Goal: Transaction & Acquisition: Download file/media

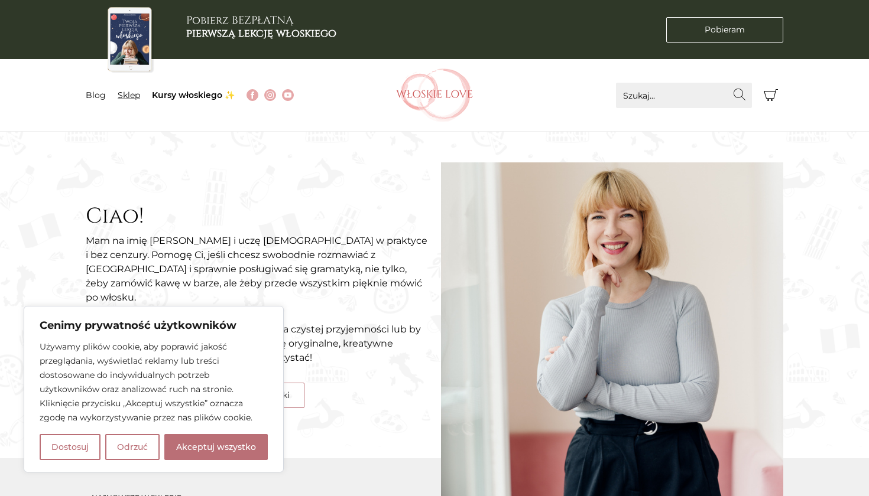
click at [134, 94] on link "Sklep" at bounding box center [129, 95] width 22 height 11
click at [213, 452] on button "Akceptuj wszystko" at bounding box center [215, 447] width 103 height 26
checkbox input "true"
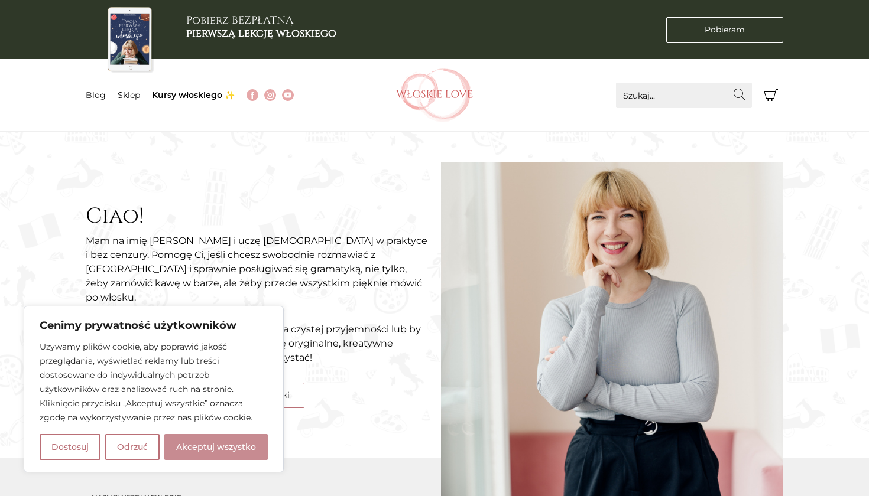
checkbox input "true"
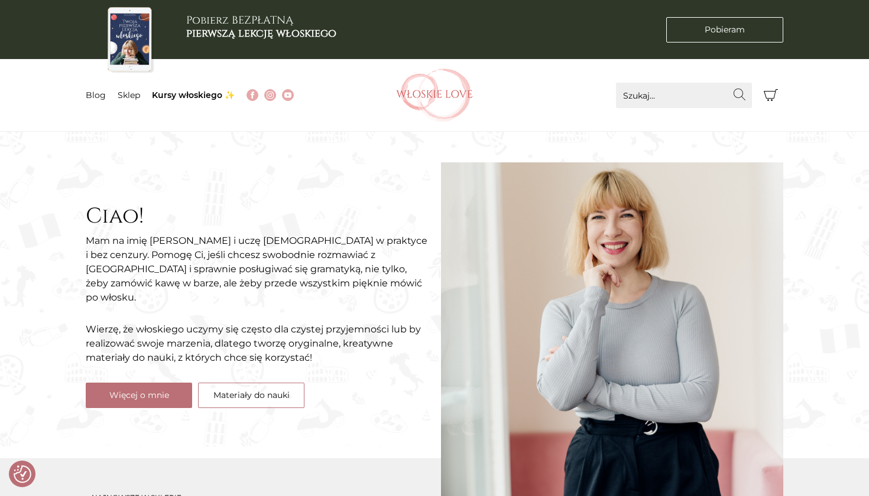
click at [218, 442] on div "Ciao! Mam na imię Natalia i uczę włoskiego w praktyce i bez cenzury. Pomogę Ci,…" at bounding box center [257, 306] width 355 height 290
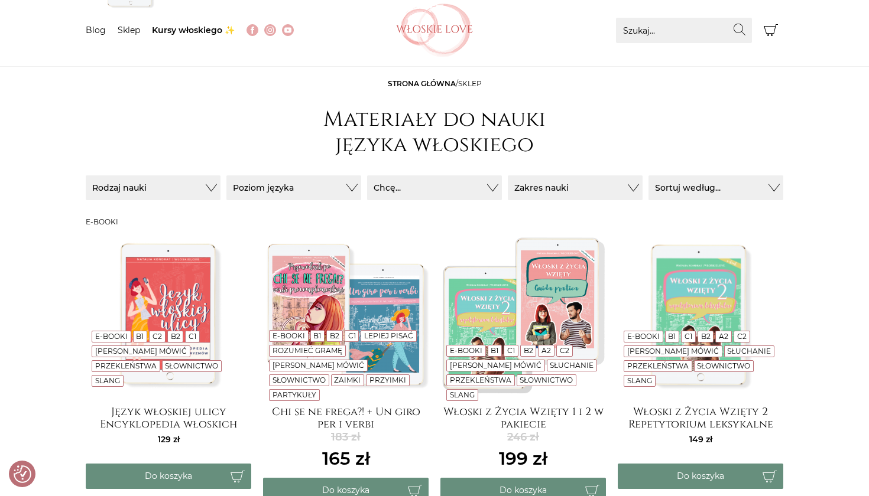
scroll to position [64, 0]
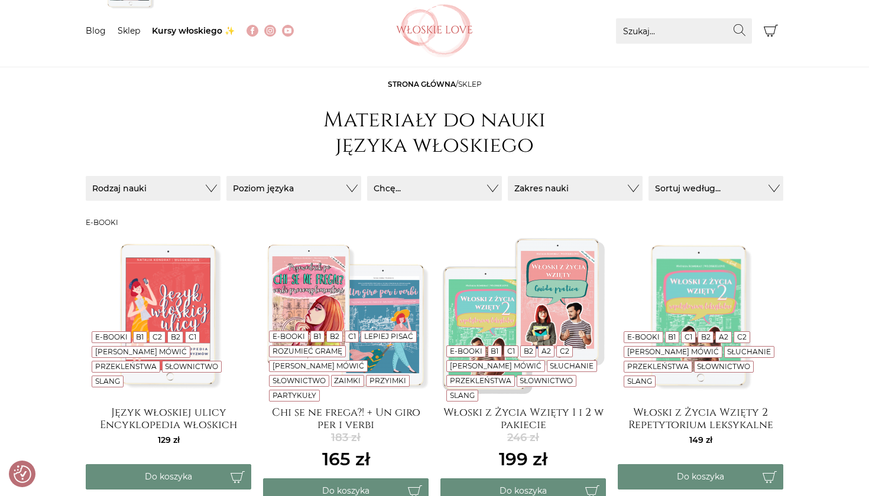
click at [361, 307] on img at bounding box center [345, 314] width 165 height 165
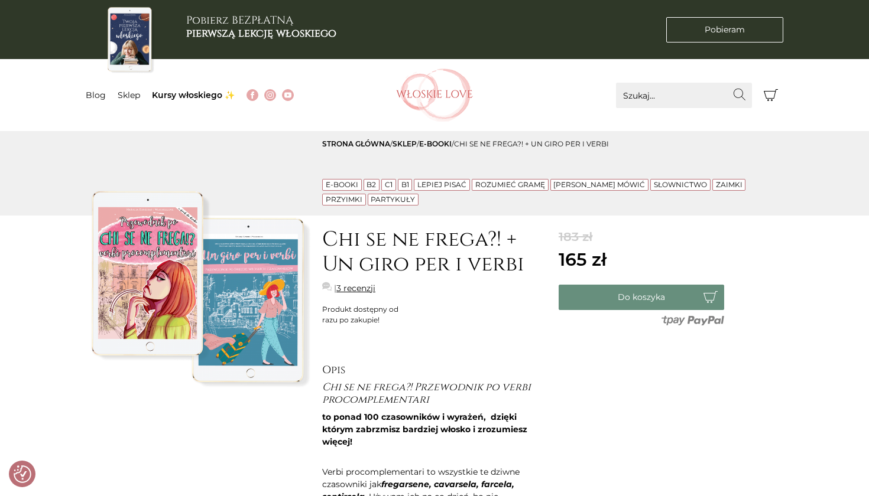
click at [254, 315] on img at bounding box center [198, 286] width 225 height 225
click at [154, 306] on img at bounding box center [198, 286] width 225 height 225
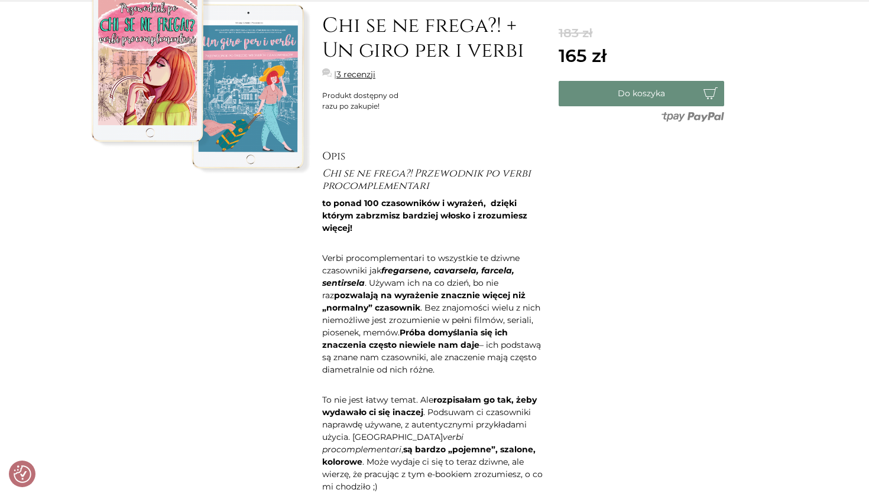
scroll to position [210, 0]
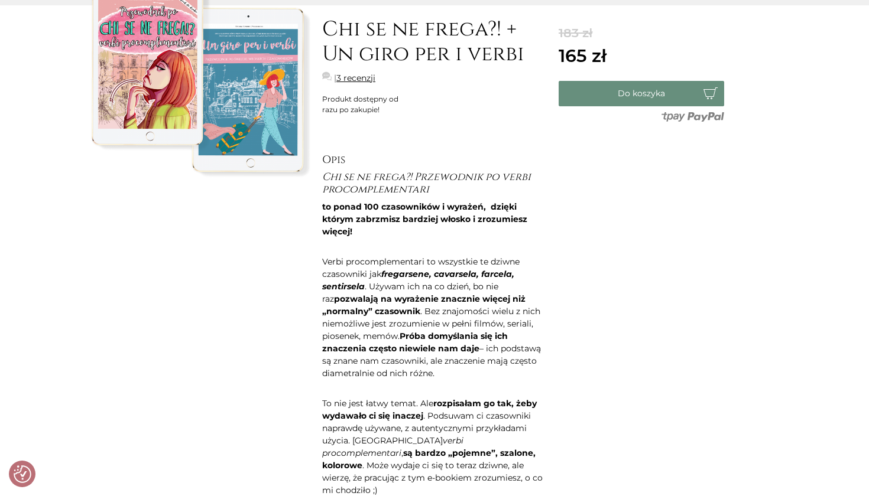
click at [354, 77] on link "3 recenzji" at bounding box center [355, 78] width 39 height 12
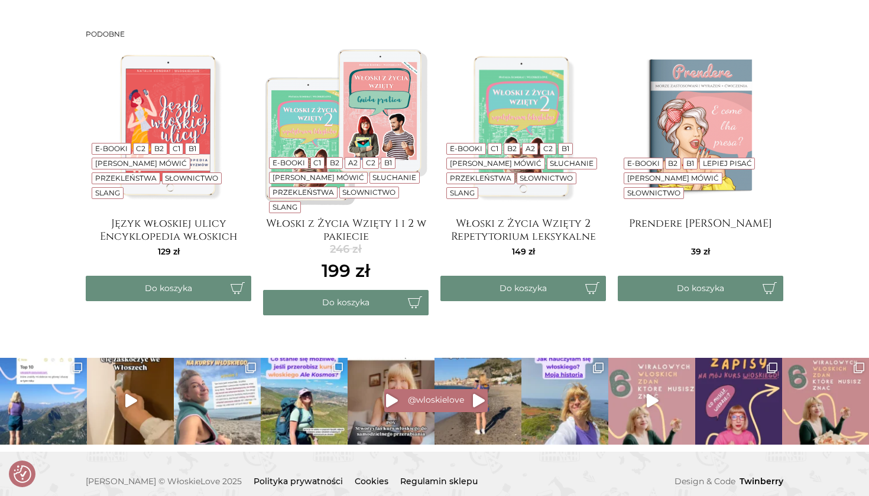
scroll to position [1911, 0]
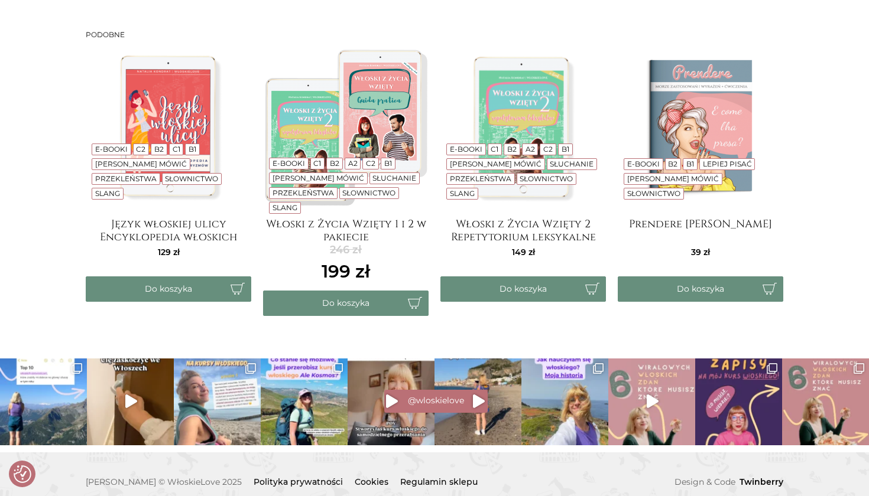
click at [373, 103] on img at bounding box center [345, 126] width 165 height 165
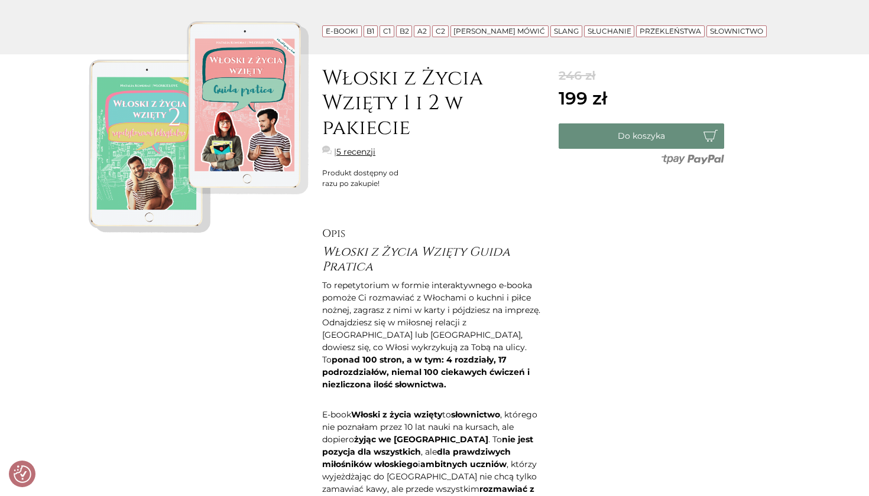
scroll to position [172, 0]
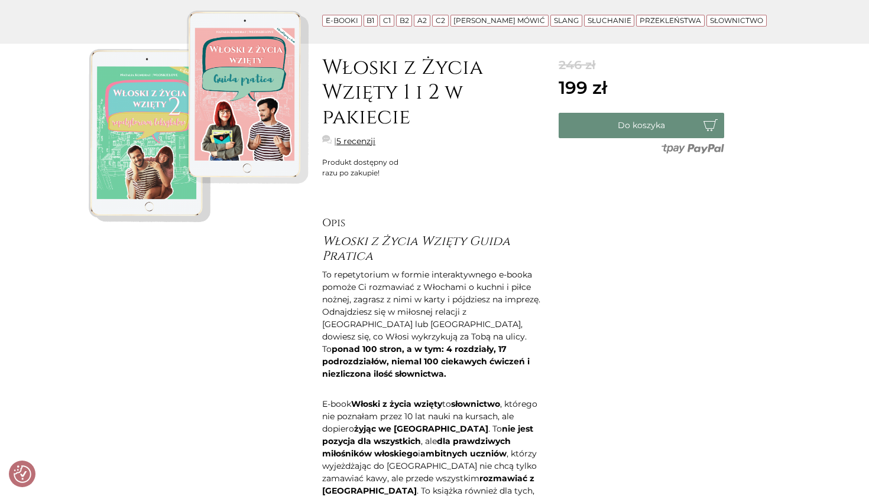
click at [155, 132] on img at bounding box center [198, 114] width 225 height 225
click at [242, 73] on img at bounding box center [198, 114] width 225 height 225
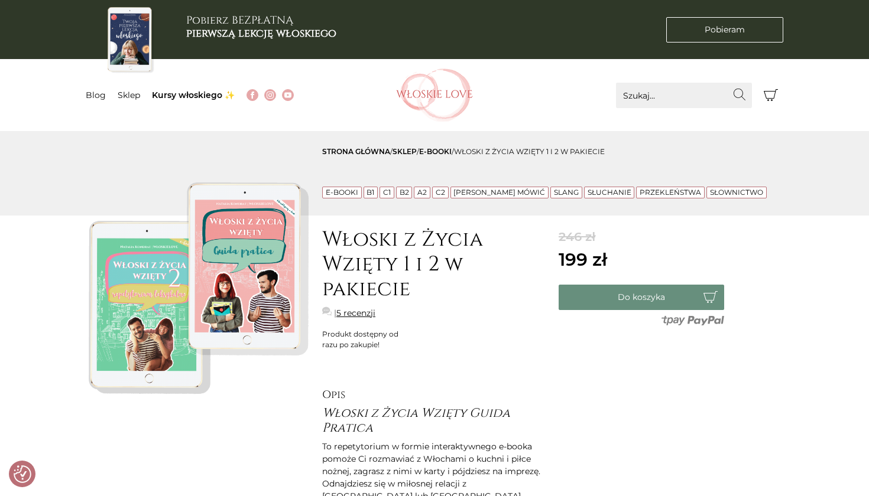
scroll to position [0, 0]
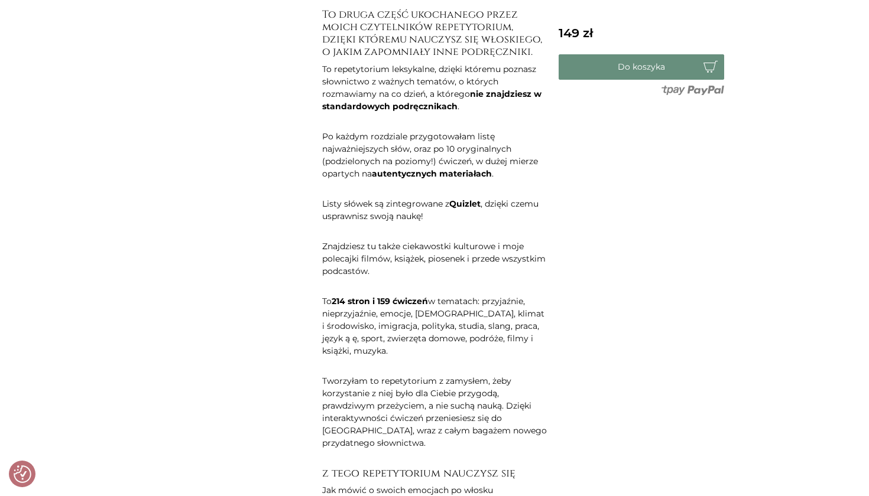
scroll to position [131, 0]
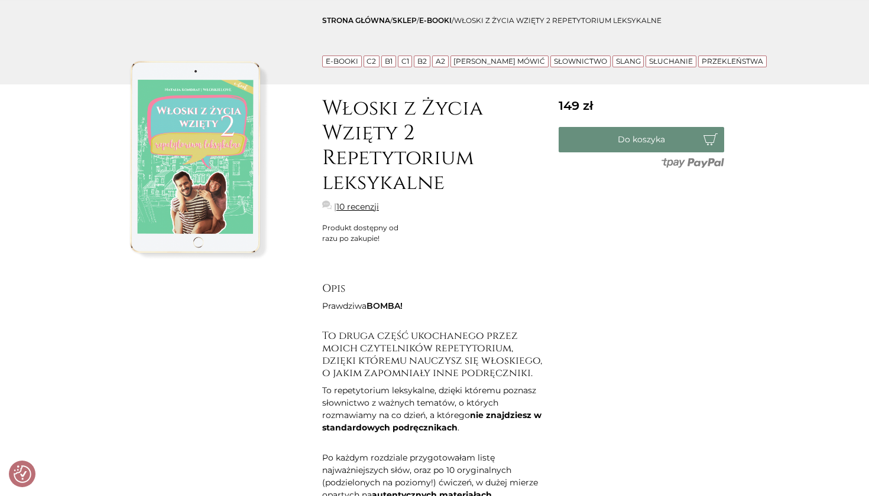
click at [493, 57] on link "[PERSON_NAME] mówić" at bounding box center [499, 61] width 92 height 9
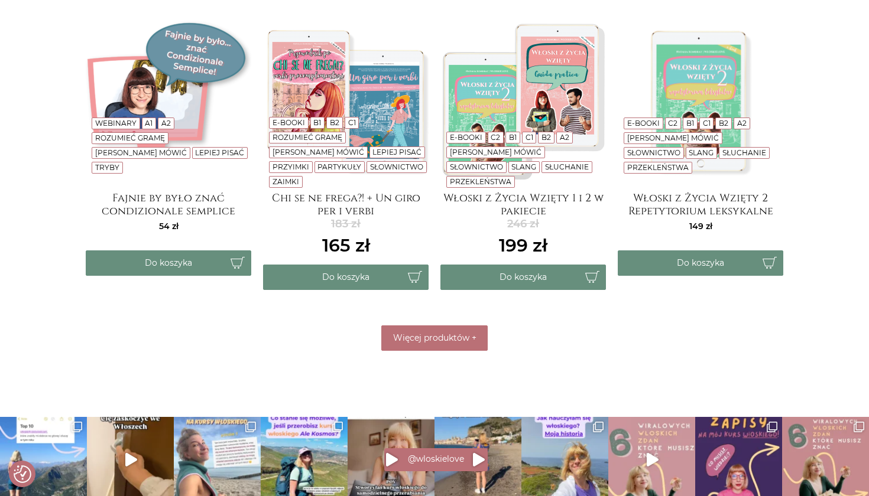
scroll to position [571, 0]
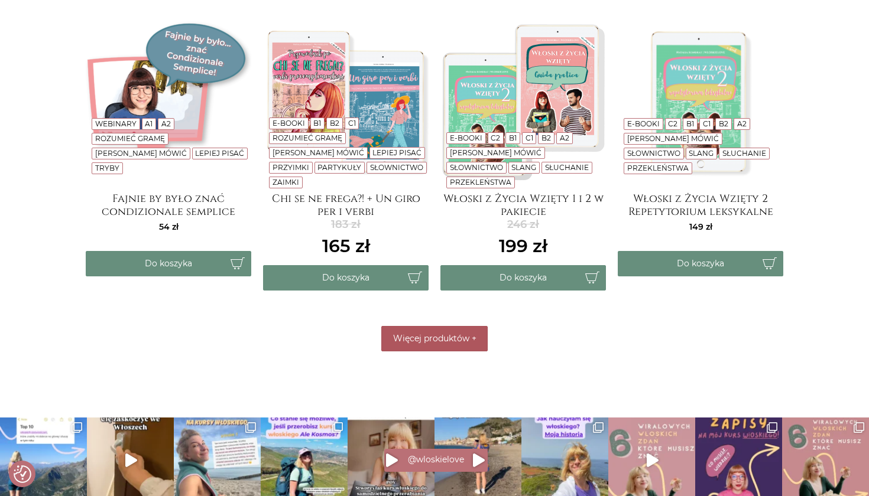
click at [429, 333] on span "Więcej produktów" at bounding box center [431, 338] width 76 height 11
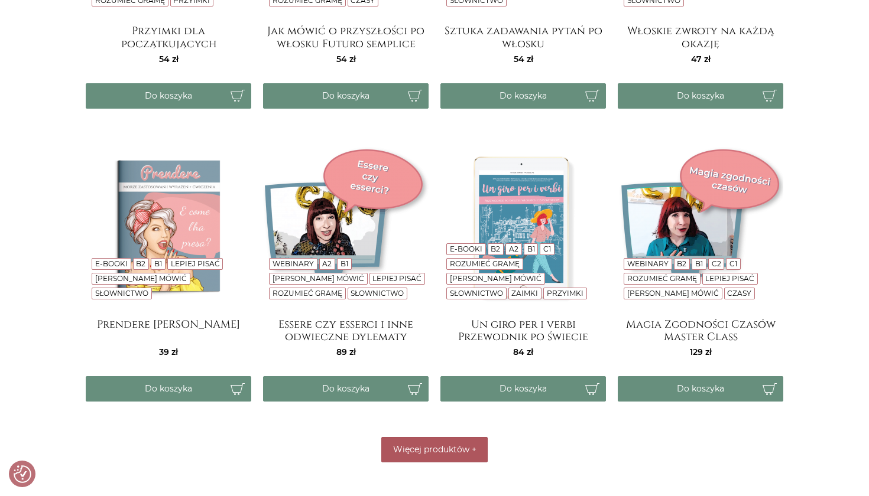
scroll to position [1047, 0]
click at [424, 444] on span "Więcej produktów" at bounding box center [431, 449] width 76 height 11
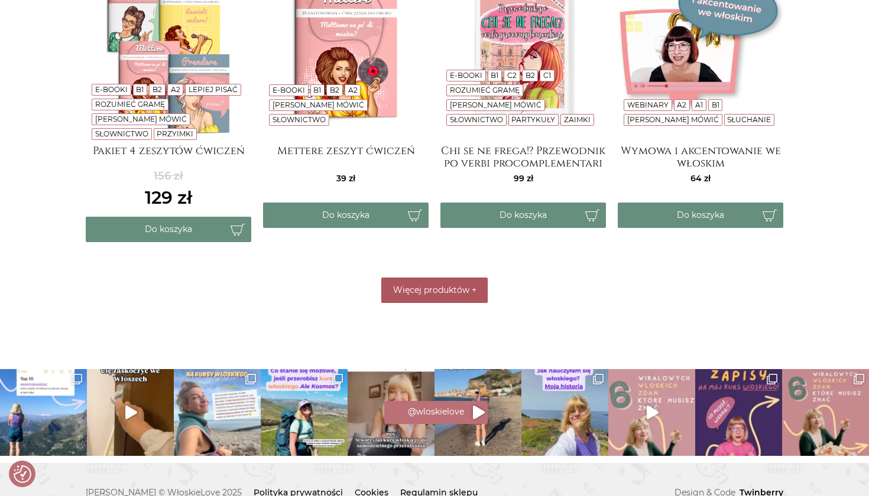
scroll to position [1807, 0]
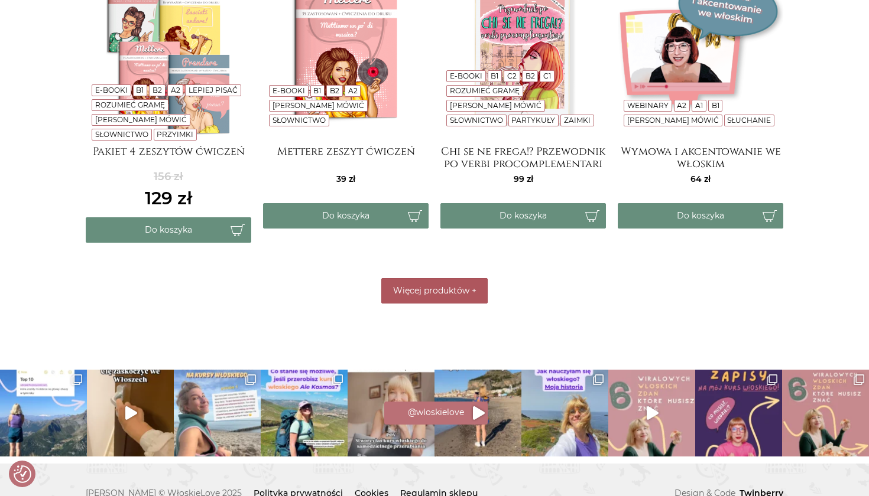
click at [423, 285] on span "Więcej produktów" at bounding box center [431, 290] width 76 height 11
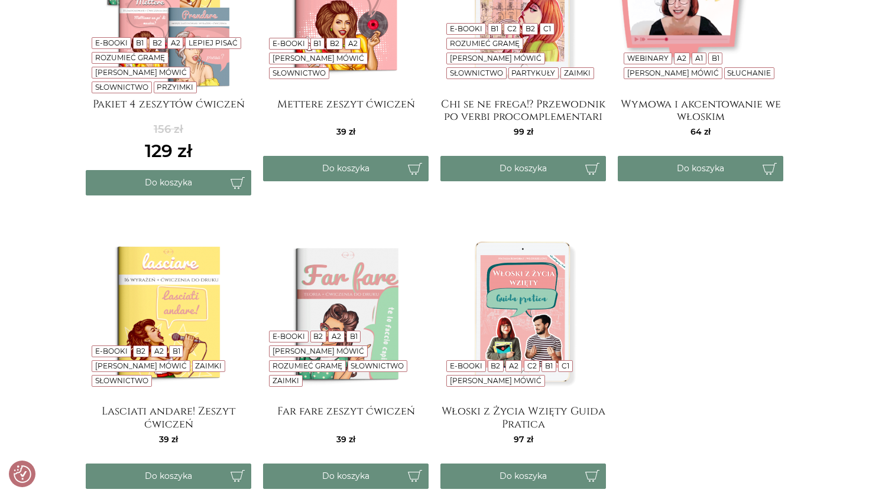
scroll to position [1852, 0]
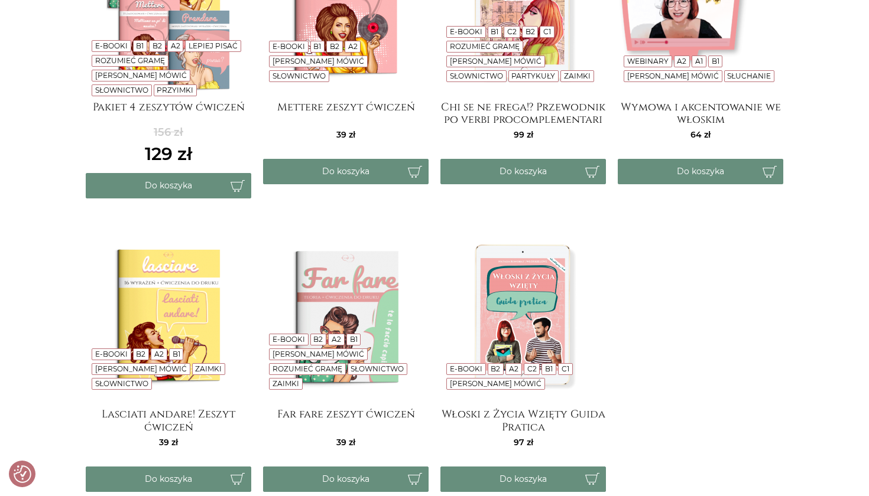
click at [569, 260] on img at bounding box center [522, 316] width 165 height 165
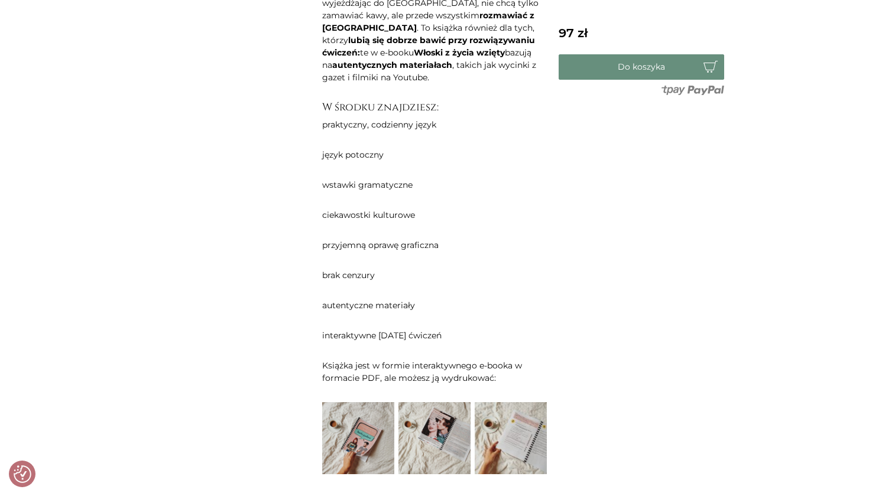
scroll to position [833, 0]
click at [441, 412] on img at bounding box center [434, 438] width 72 height 72
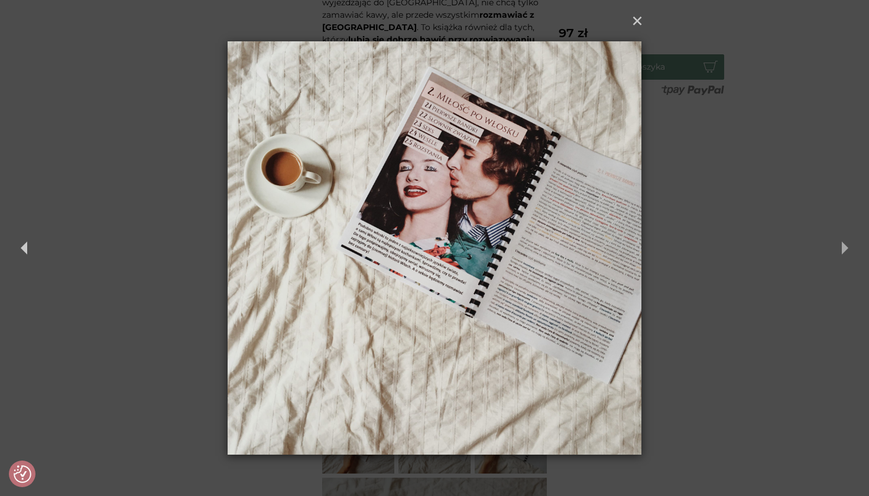
click at [840, 230] on button "Next" at bounding box center [847, 248] width 41 height 83
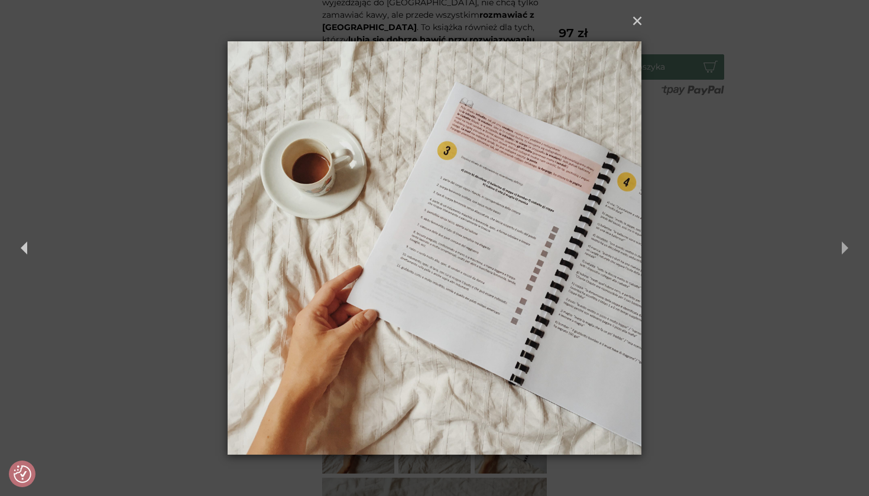
click at [837, 231] on button "Next" at bounding box center [847, 248] width 41 height 83
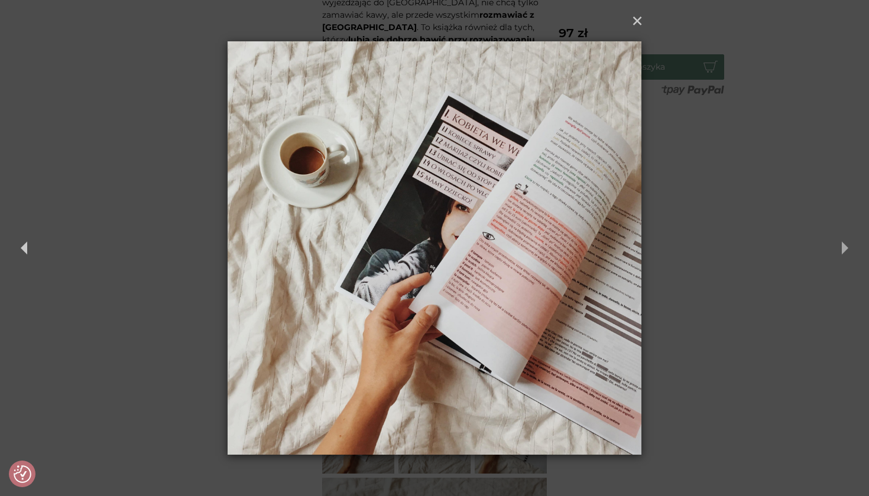
click at [838, 231] on button "Next" at bounding box center [847, 248] width 41 height 83
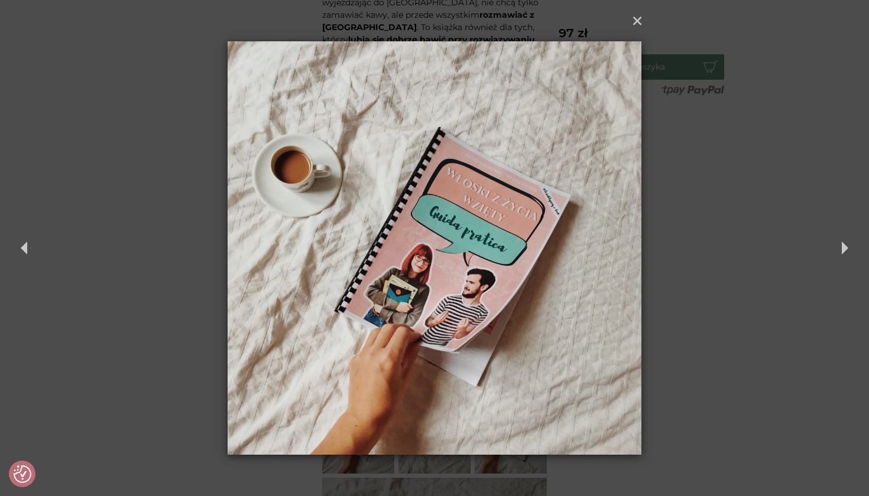
click at [753, 158] on div "× Previous Next" at bounding box center [434, 248] width 869 height 496
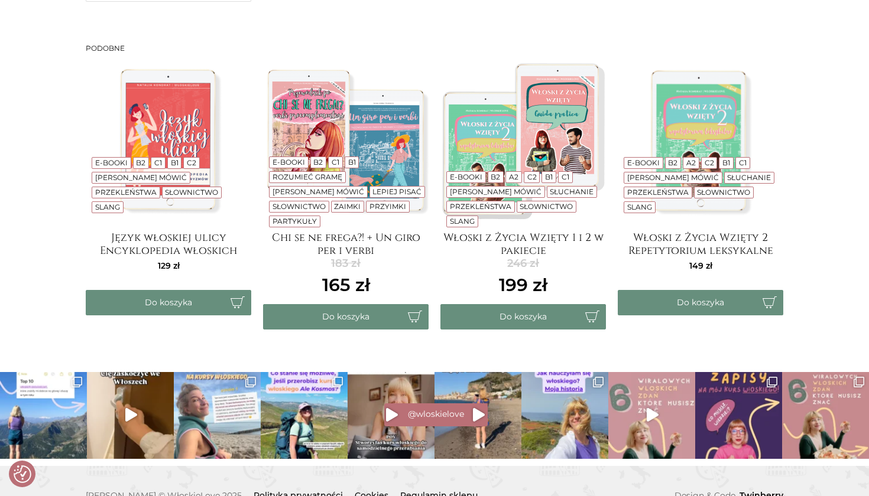
scroll to position [2389, 0]
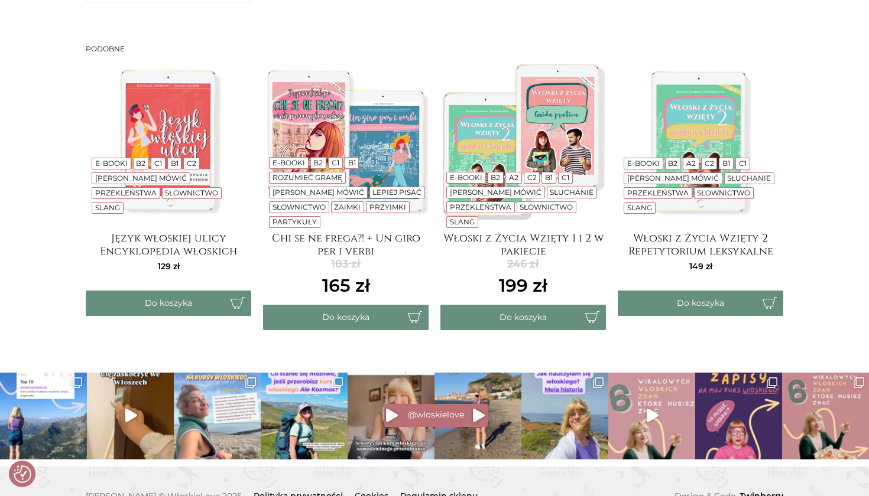
click at [700, 72] on img at bounding box center [700, 140] width 165 height 165
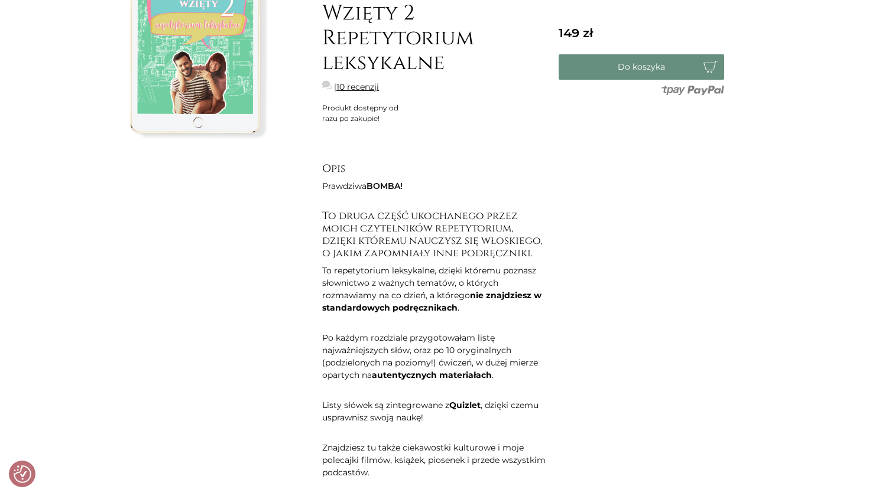
scroll to position [248, 0]
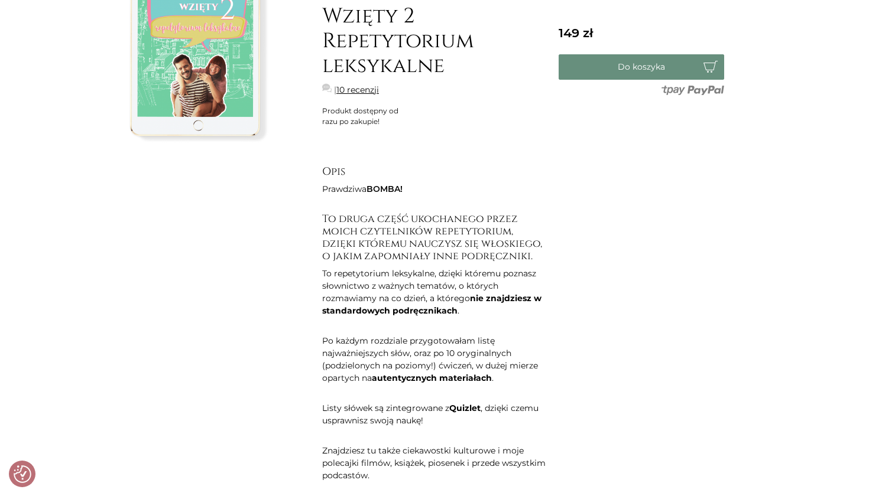
click at [210, 93] on img at bounding box center [198, 39] width 225 height 226
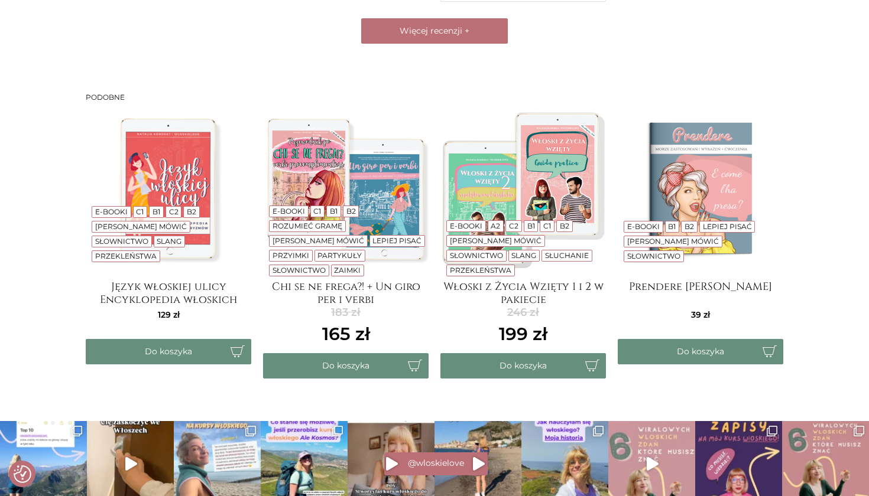
scroll to position [2560, 0]
